Goal: Find specific page/section: Find specific page/section

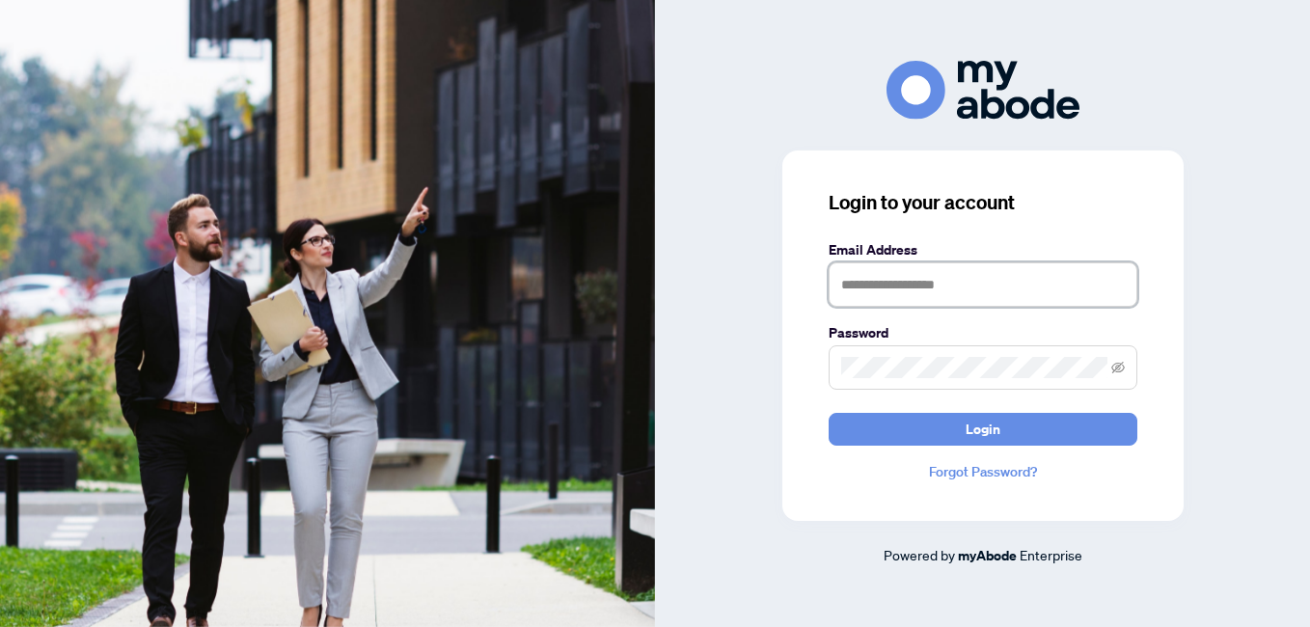
click at [863, 283] on input "text" at bounding box center [983, 284] width 309 height 44
type input "**********"
click at [829, 413] on button "Login" at bounding box center [983, 429] width 309 height 33
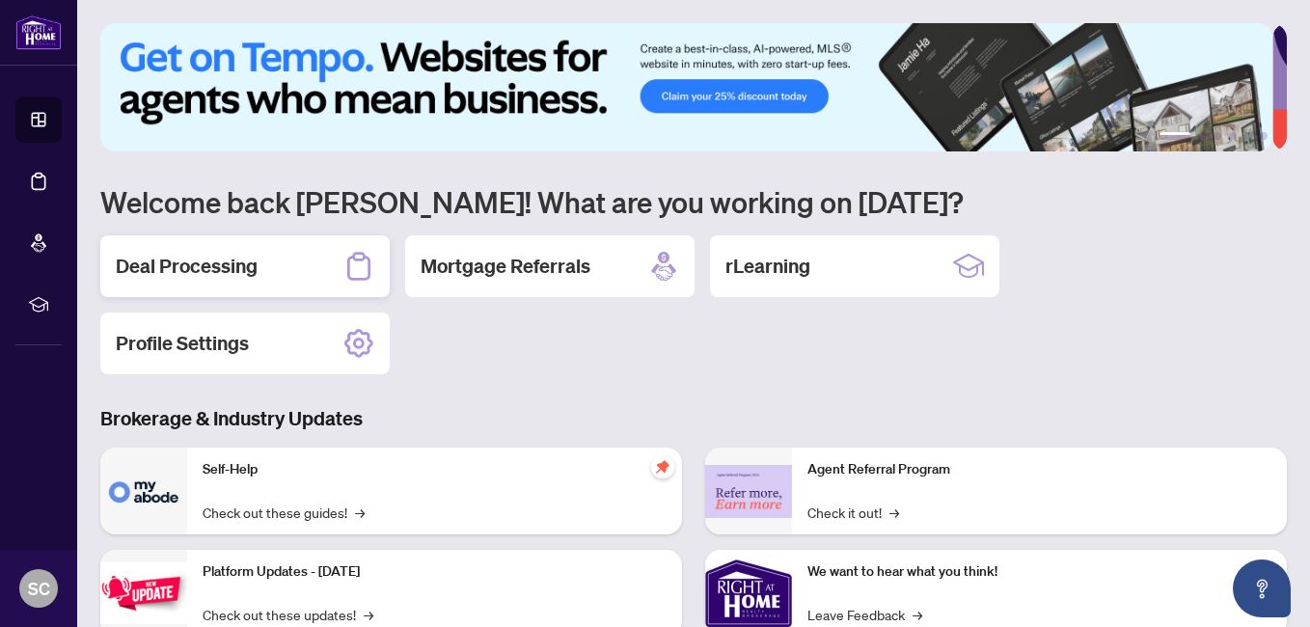
click at [240, 273] on h2 "Deal Processing" at bounding box center [187, 266] width 142 height 27
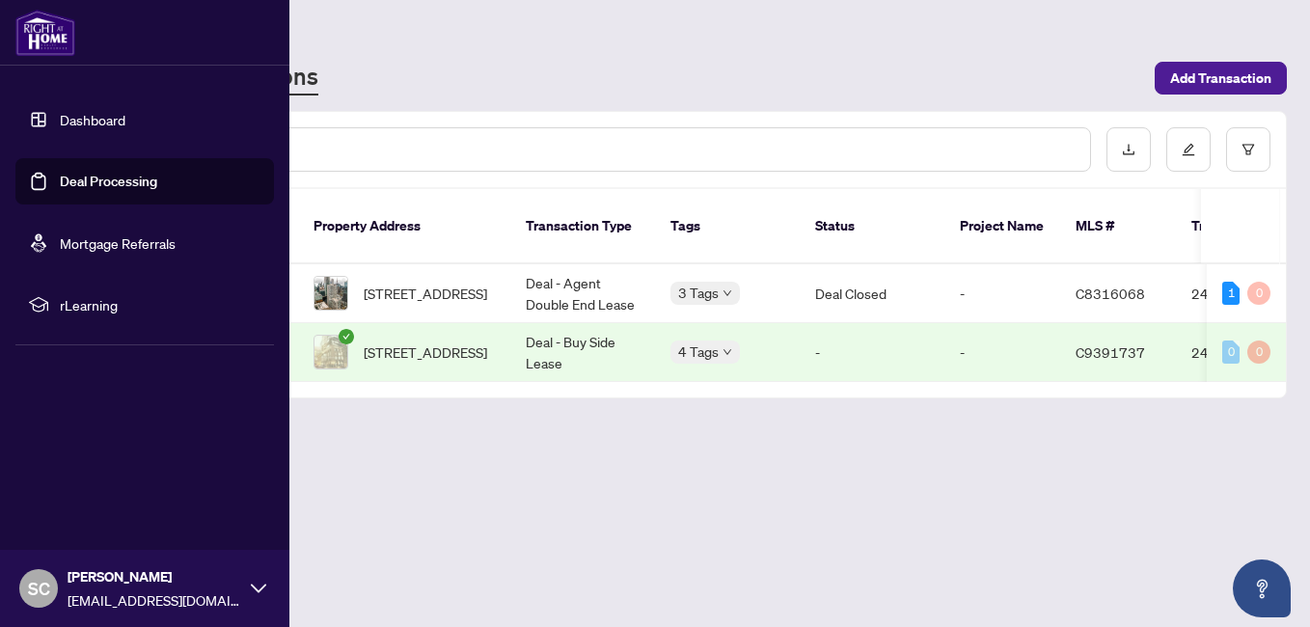
click at [95, 112] on link "Dashboard" at bounding box center [93, 119] width 66 height 17
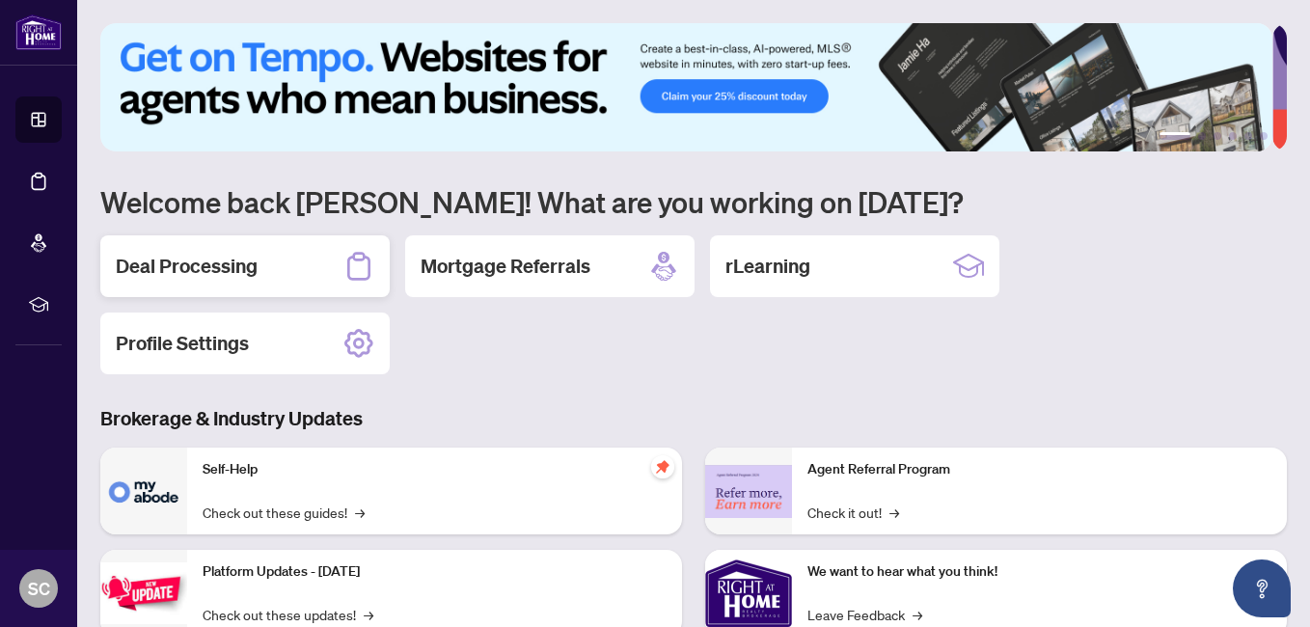
click at [271, 263] on div "Deal Processing" at bounding box center [244, 266] width 289 height 62
